Goal: Transaction & Acquisition: Purchase product/service

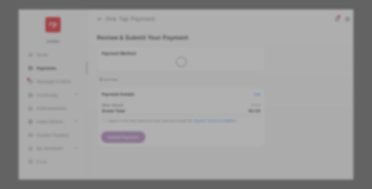
click at [176, 85] on div "Other Amount" at bounding box center [176, 89] width 86 height 9
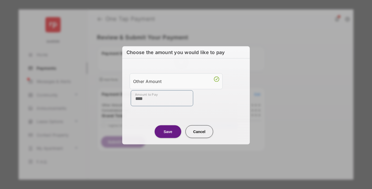
type input "****"
click at [168, 132] on button "Save" at bounding box center [167, 131] width 27 height 13
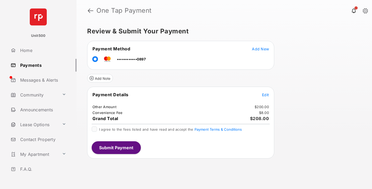
click at [265, 95] on span "Edit" at bounding box center [265, 95] width 7 height 5
click at [116, 148] on button "Submit Payment" at bounding box center [116, 147] width 49 height 13
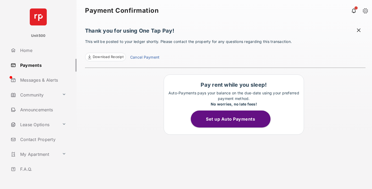
click at [358, 31] on span at bounding box center [358, 31] width 5 height 7
